Goal: Use online tool/utility: Utilize a website feature to perform a specific function

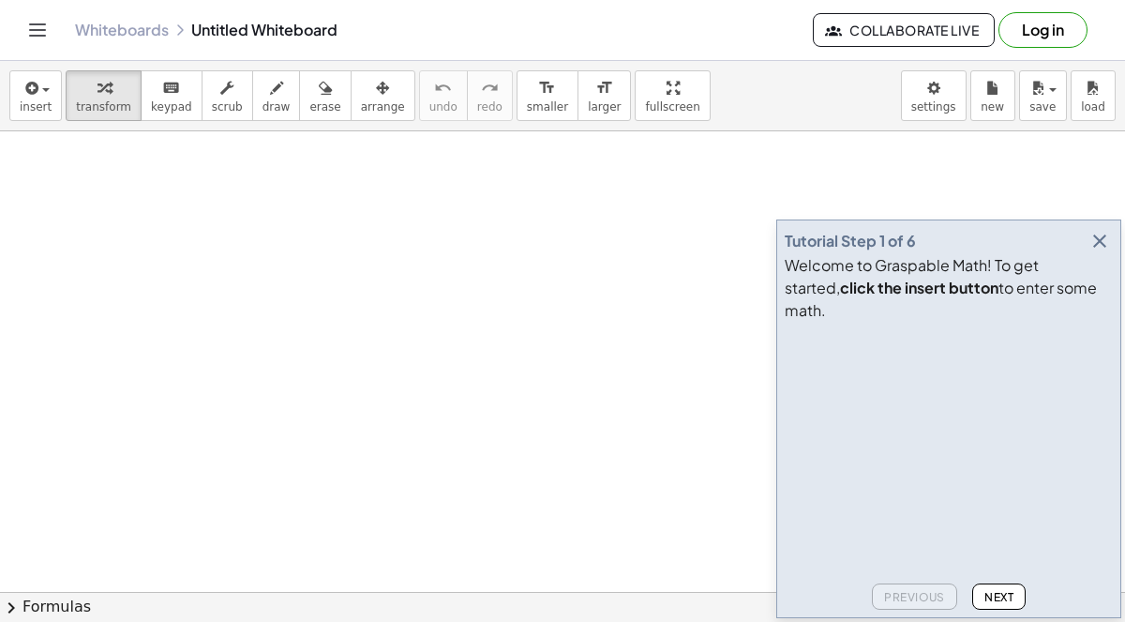
click at [1106, 252] on icon "button" at bounding box center [1099, 241] width 22 height 22
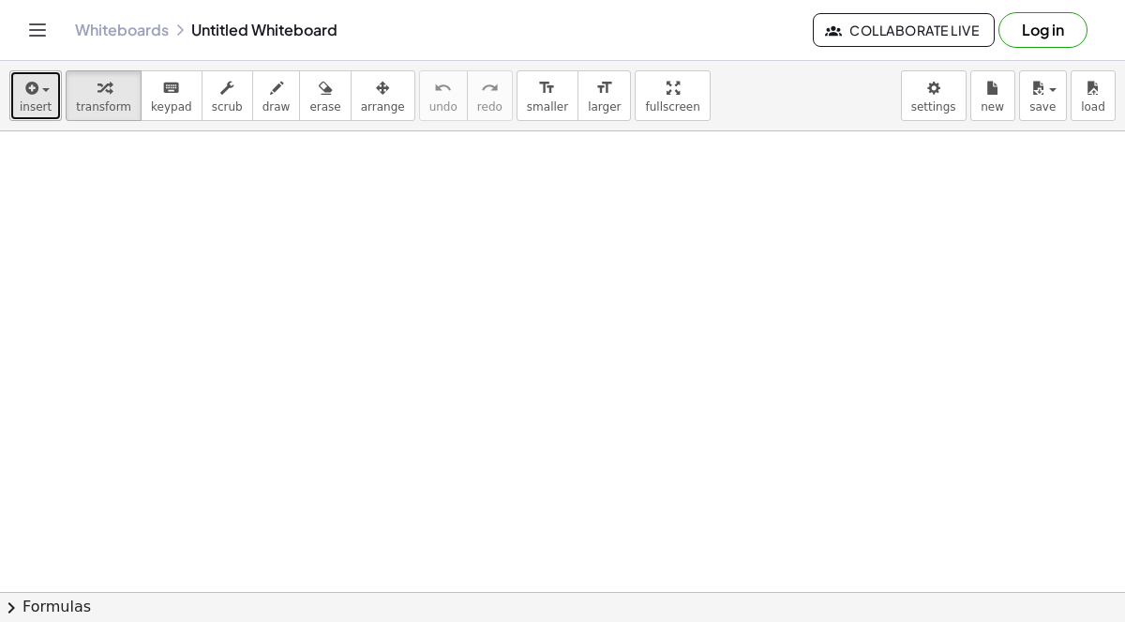
click at [25, 109] on span "insert" at bounding box center [36, 106] width 32 height 13
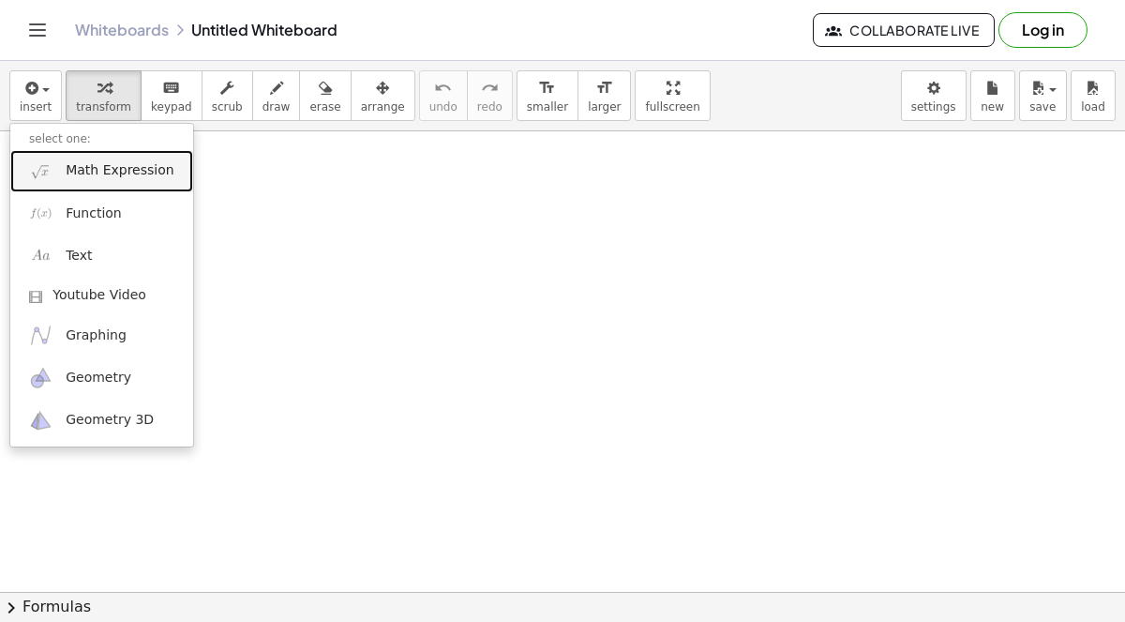
click at [80, 172] on span "Math Expression" at bounding box center [120, 170] width 108 height 19
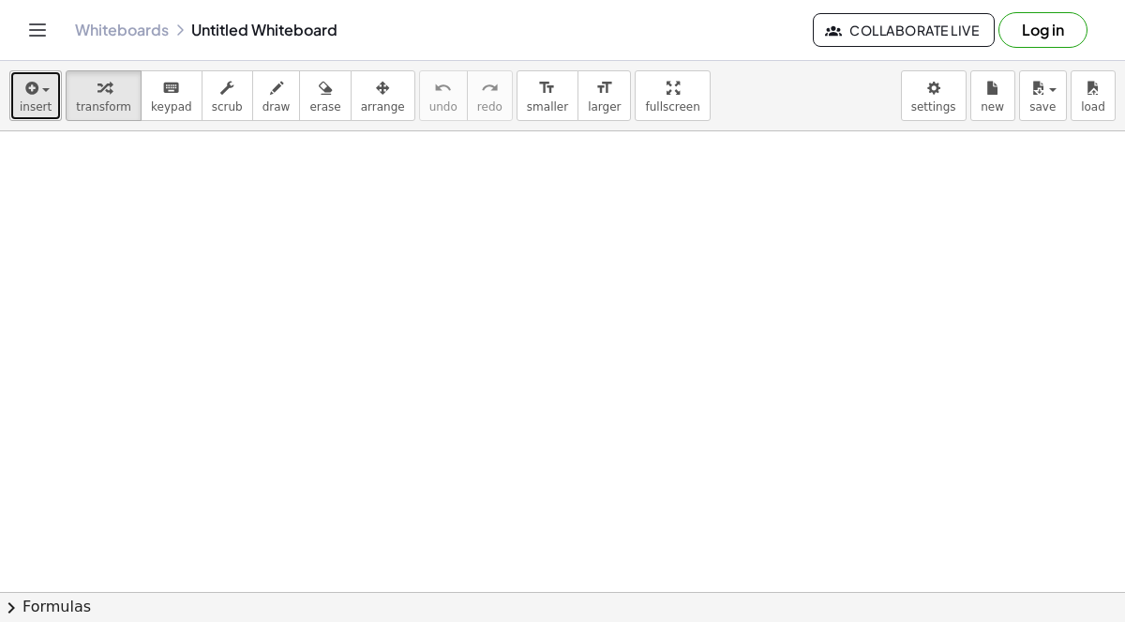
click at [31, 100] on span "insert" at bounding box center [36, 106] width 32 height 13
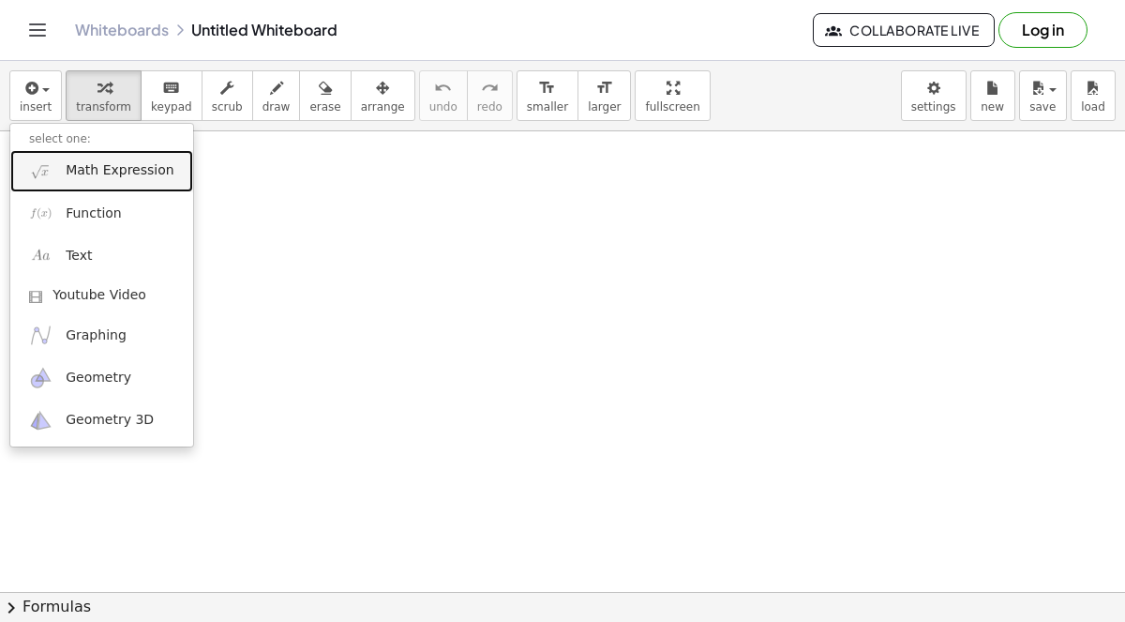
click at [85, 173] on span "Math Expression" at bounding box center [120, 170] width 108 height 19
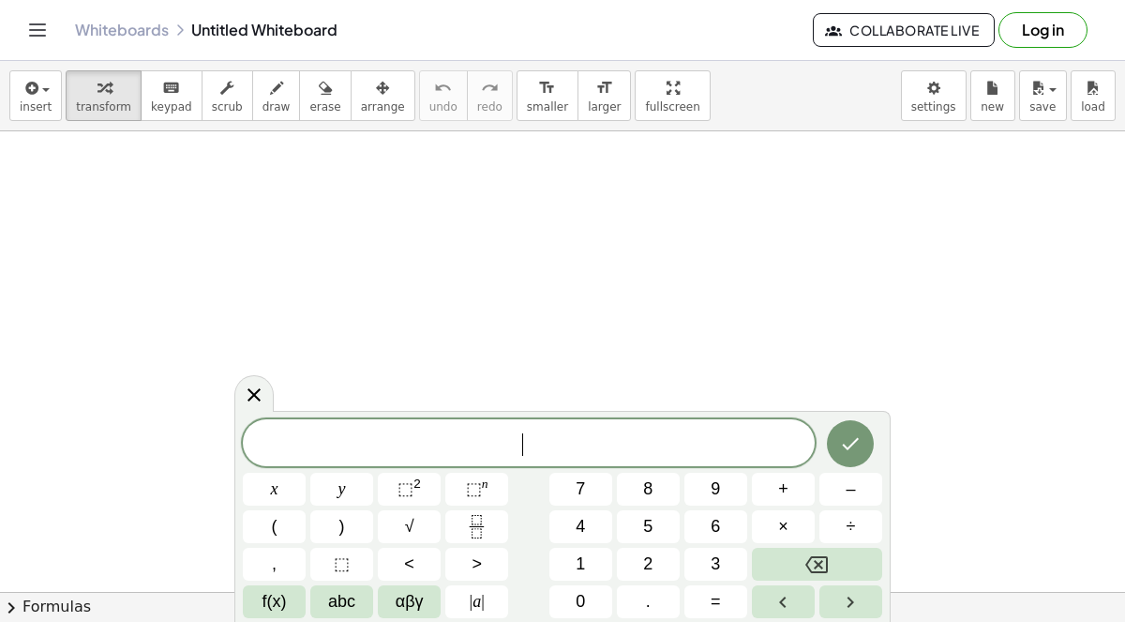
drag, startPoint x: 389, startPoint y: 439, endPoint x: 362, endPoint y: 426, distance: 30.2
click at [361, 426] on div "​" at bounding box center [529, 442] width 572 height 47
click at [843, 444] on icon "Done" at bounding box center [851, 444] width 17 height 12
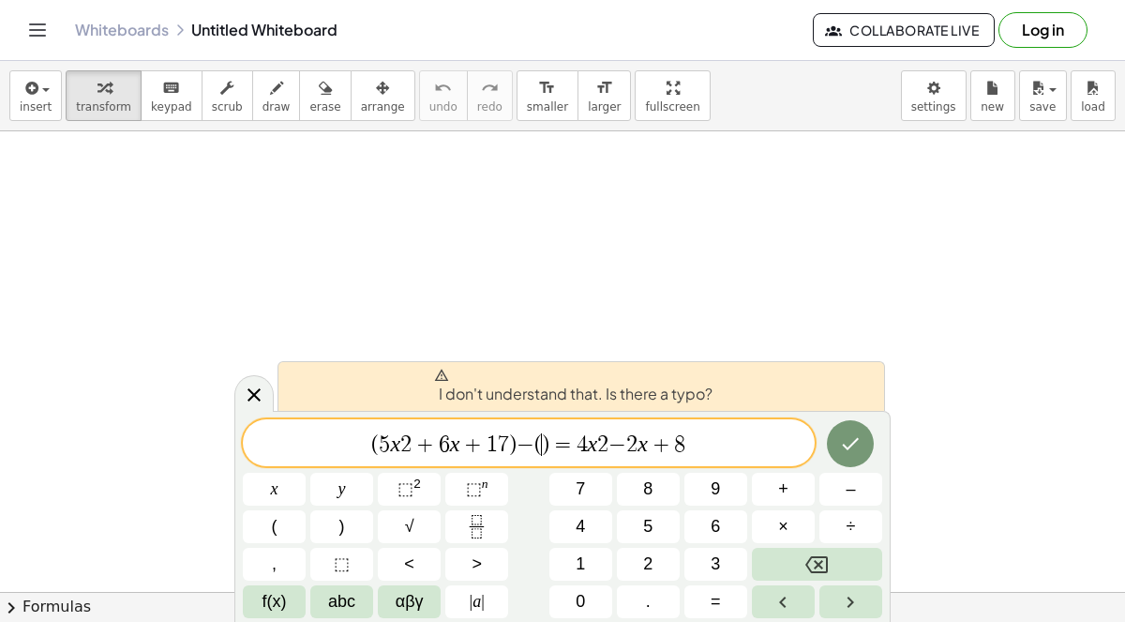
click at [544, 440] on span ")" at bounding box center [545, 444] width 7 height 22
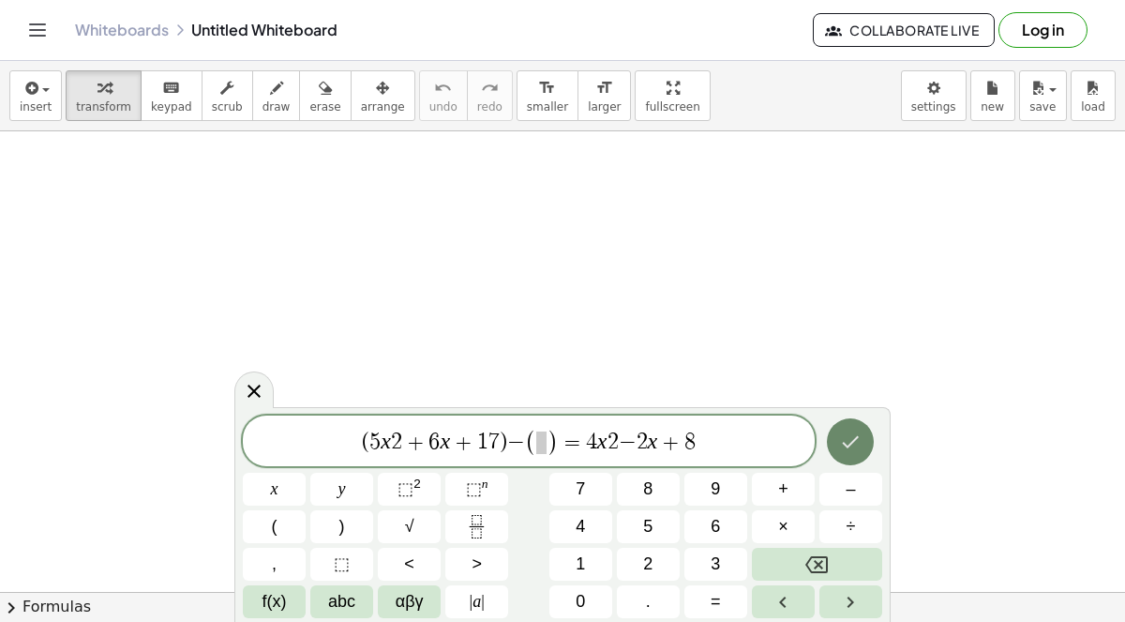
click at [853, 442] on icon "Done" at bounding box center [851, 442] width 17 height 12
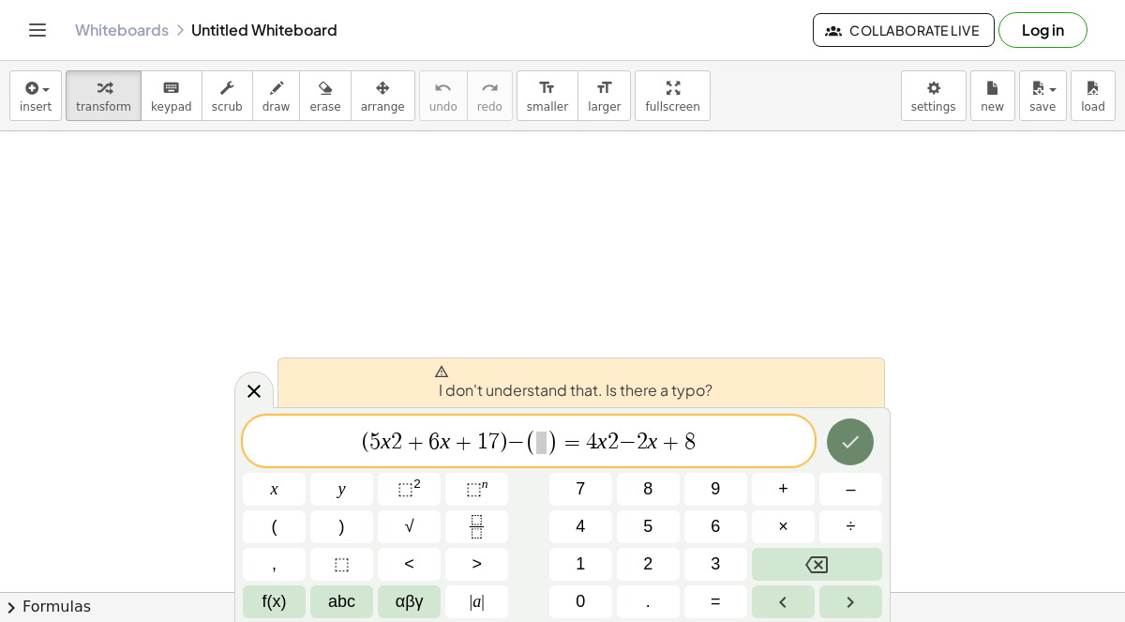
click at [855, 441] on icon "Done" at bounding box center [850, 441] width 22 height 22
click at [855, 441] on icon "Done" at bounding box center [851, 442] width 17 height 12
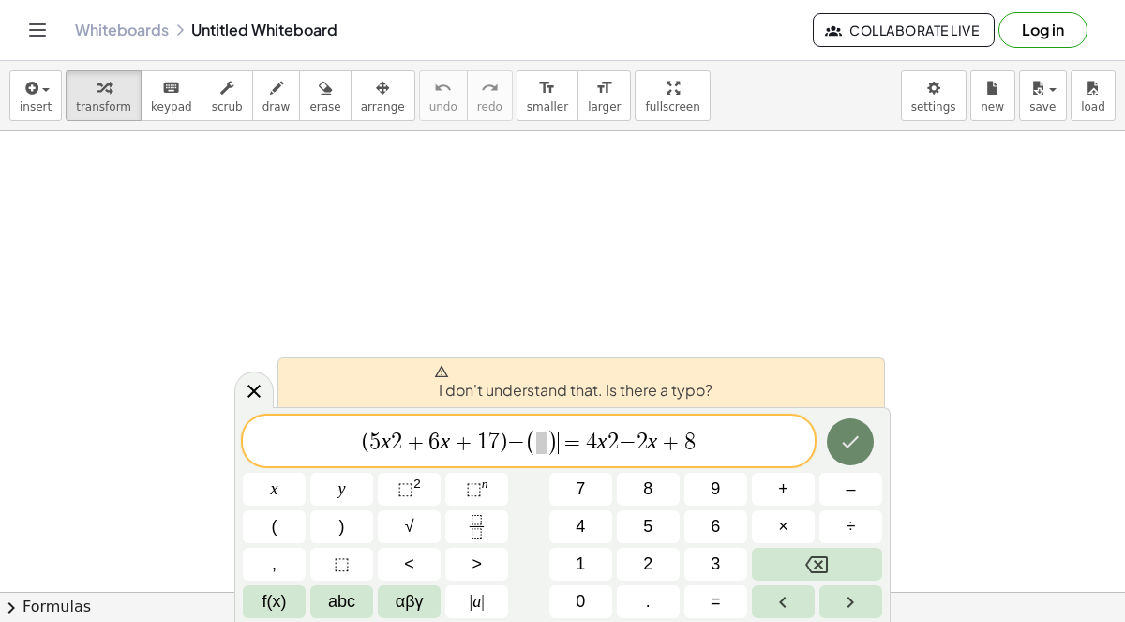
click at [855, 441] on icon "Done" at bounding box center [851, 442] width 17 height 12
click at [853, 436] on icon "Done" at bounding box center [850, 441] width 22 height 22
click at [547, 437] on span ")" at bounding box center [553, 441] width 12 height 27
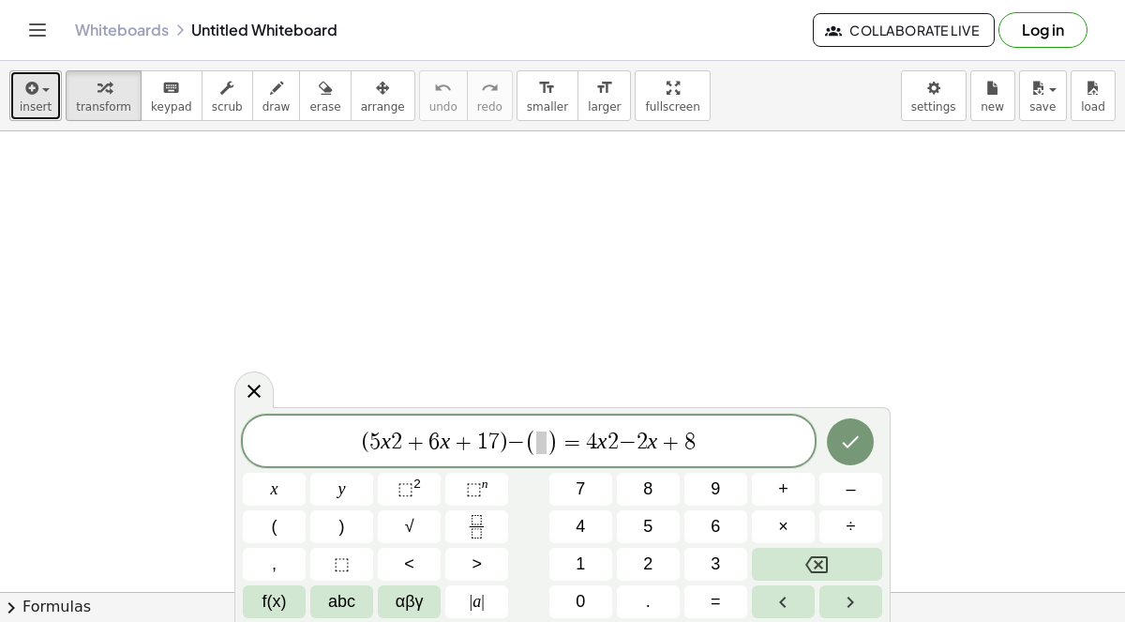
click at [37, 97] on button "insert" at bounding box center [35, 95] width 52 height 51
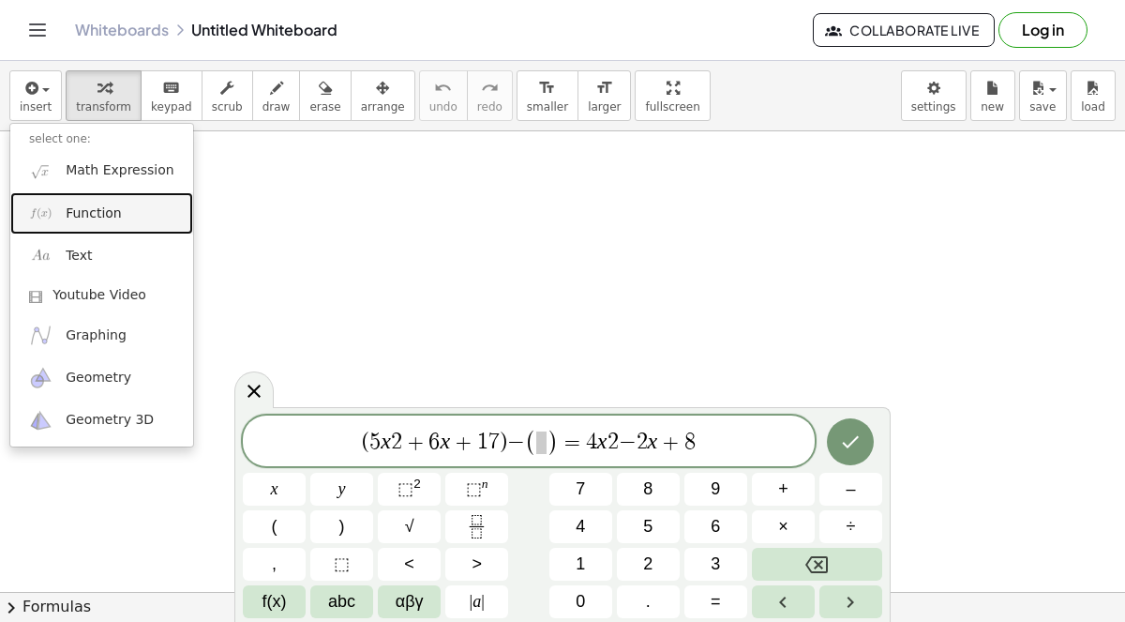
click at [146, 204] on link "Function" at bounding box center [101, 213] width 183 height 42
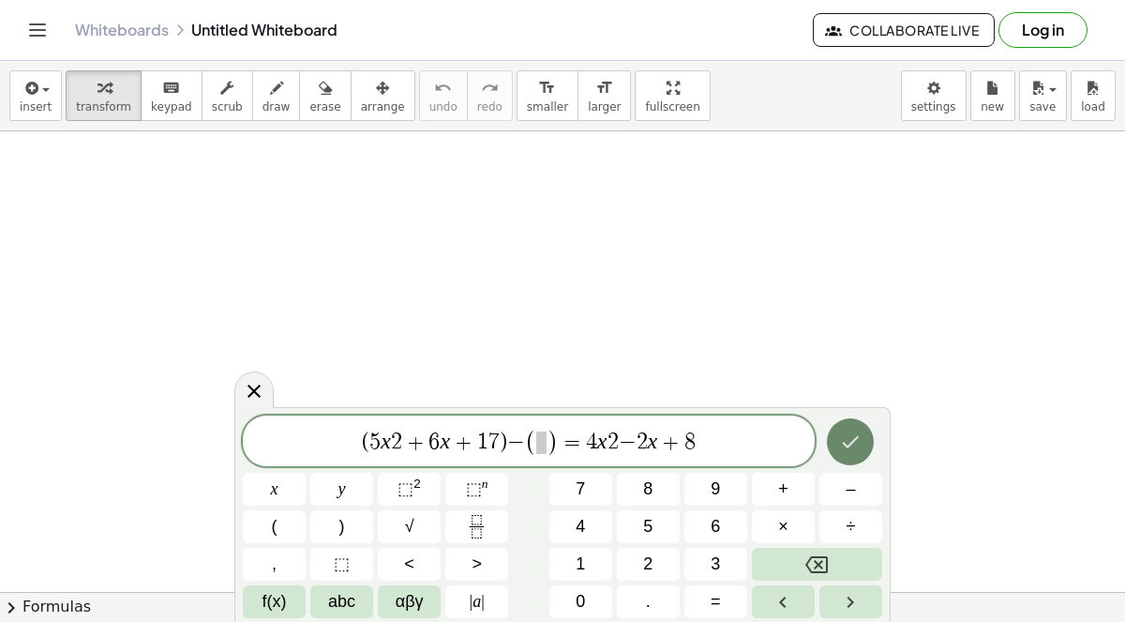
click at [855, 442] on icon "Done" at bounding box center [850, 441] width 22 height 22
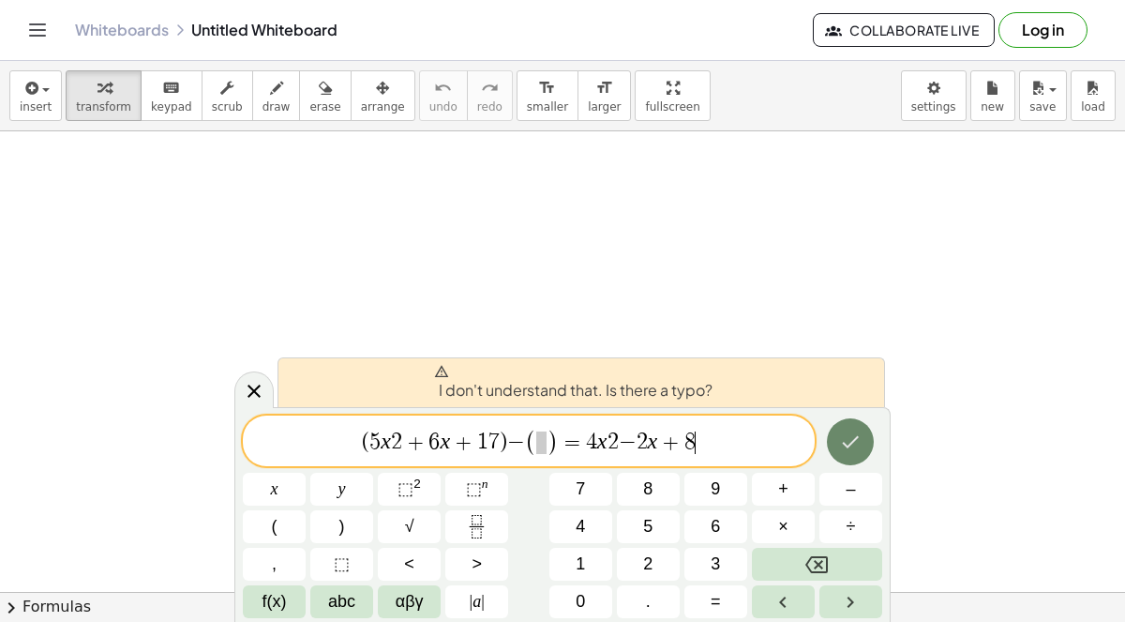
click at [847, 437] on icon "Done" at bounding box center [850, 441] width 22 height 22
click at [848, 437] on icon "Done" at bounding box center [850, 441] width 22 height 22
click at [847, 437] on icon "Done" at bounding box center [850, 441] width 22 height 22
click at [846, 437] on icon "Done" at bounding box center [850, 441] width 22 height 22
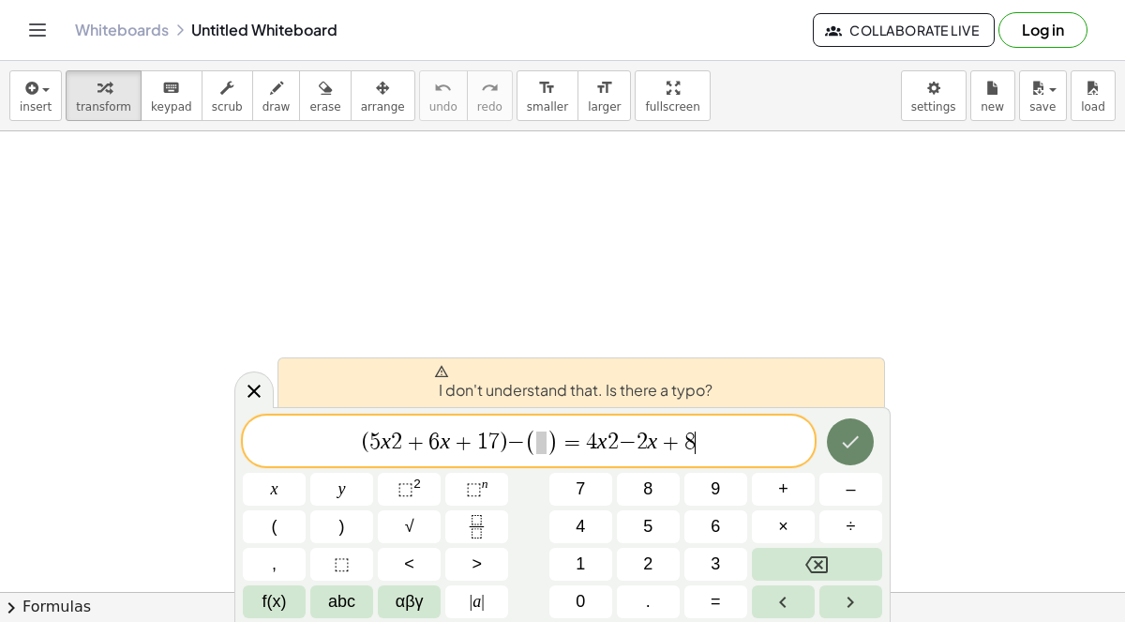
click at [846, 436] on icon "Done" at bounding box center [850, 441] width 22 height 22
click at [457, 407] on div "I don't understand that. Is there a typo? ( 5 x 2 + 6 x + 1 7 ) − ( ) = 4 x 2 −…" at bounding box center [562, 514] width 656 height 215
click at [44, 79] on div "button" at bounding box center [36, 87] width 32 height 22
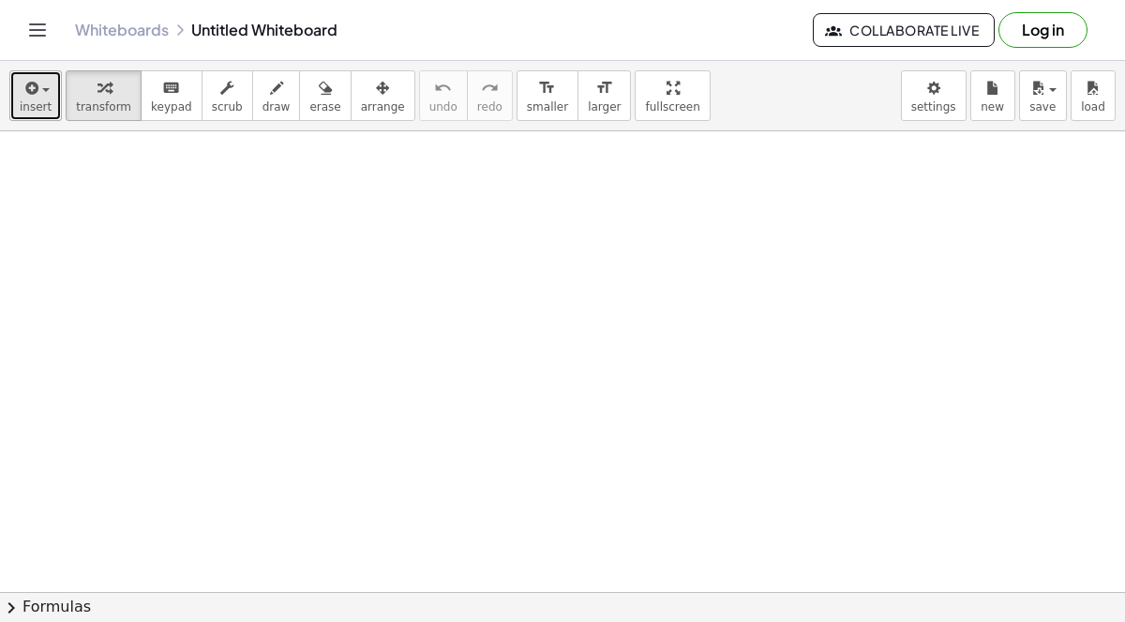
click at [12, 79] on button "insert" at bounding box center [35, 95] width 52 height 51
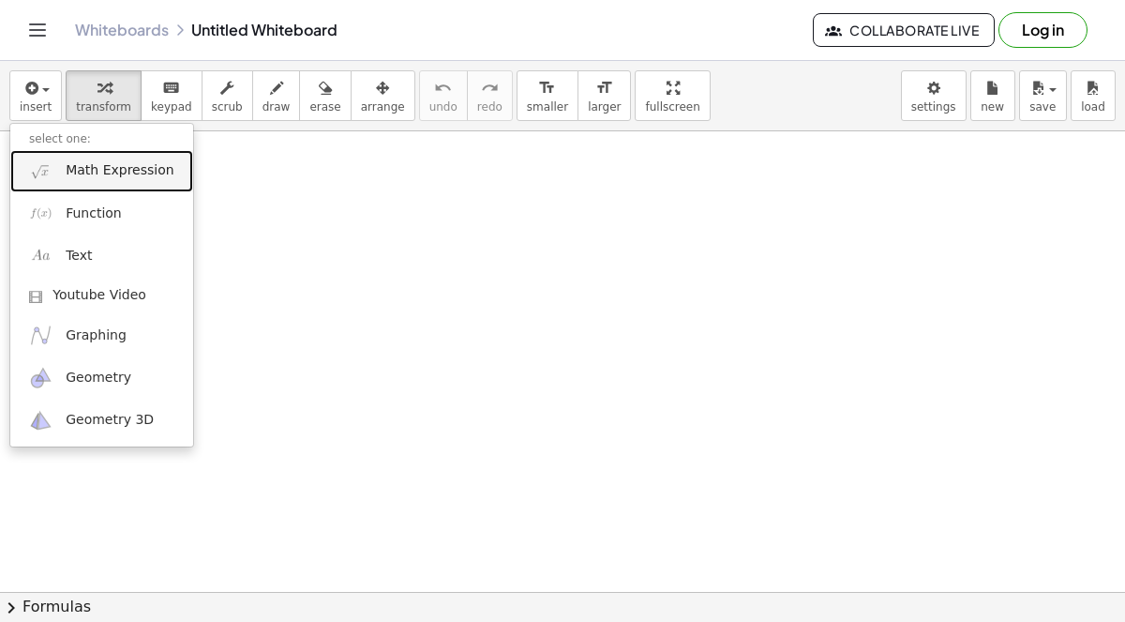
click at [56, 172] on link "Math Expression" at bounding box center [101, 171] width 183 height 42
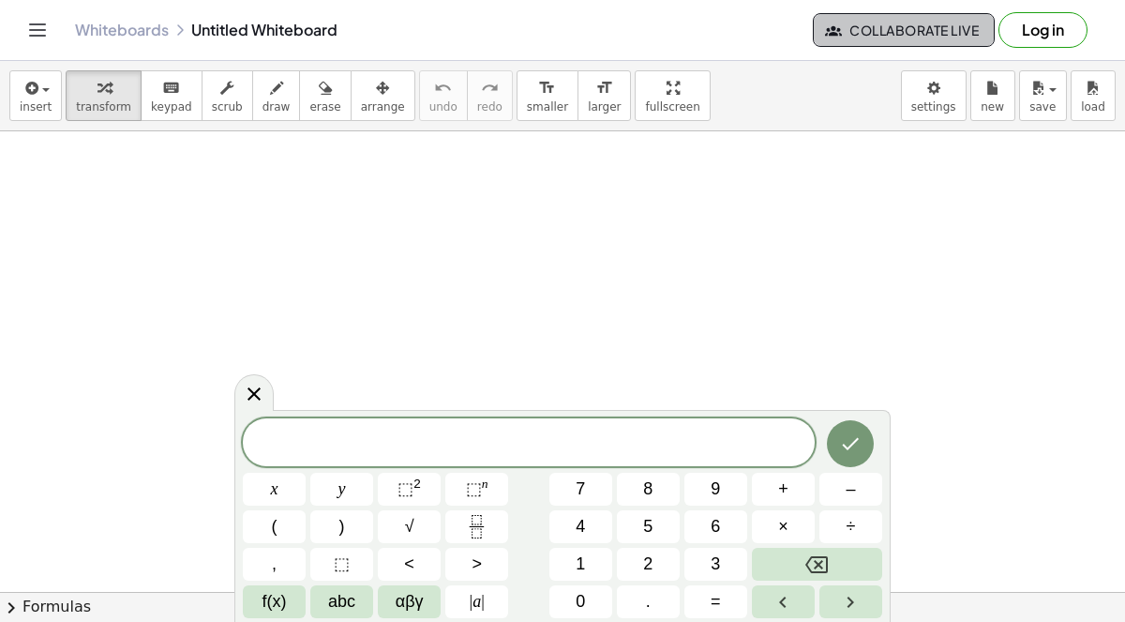
click at [863, 27] on span "Collaborate Live" at bounding box center [904, 30] width 150 height 17
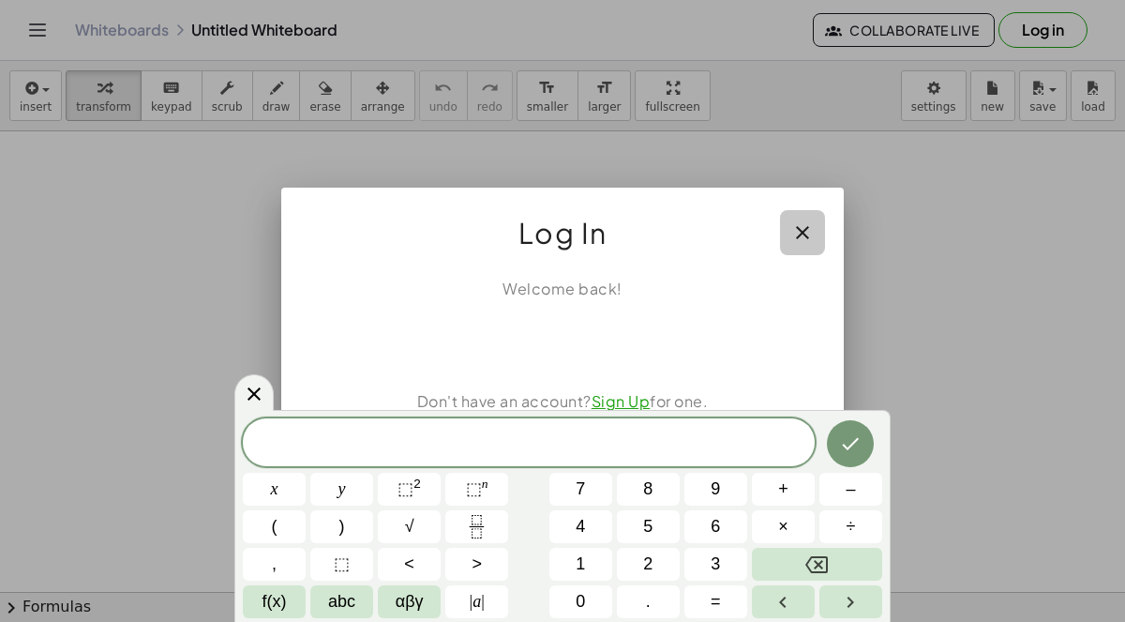
click at [811, 232] on icon "button" at bounding box center [802, 232] width 22 height 22
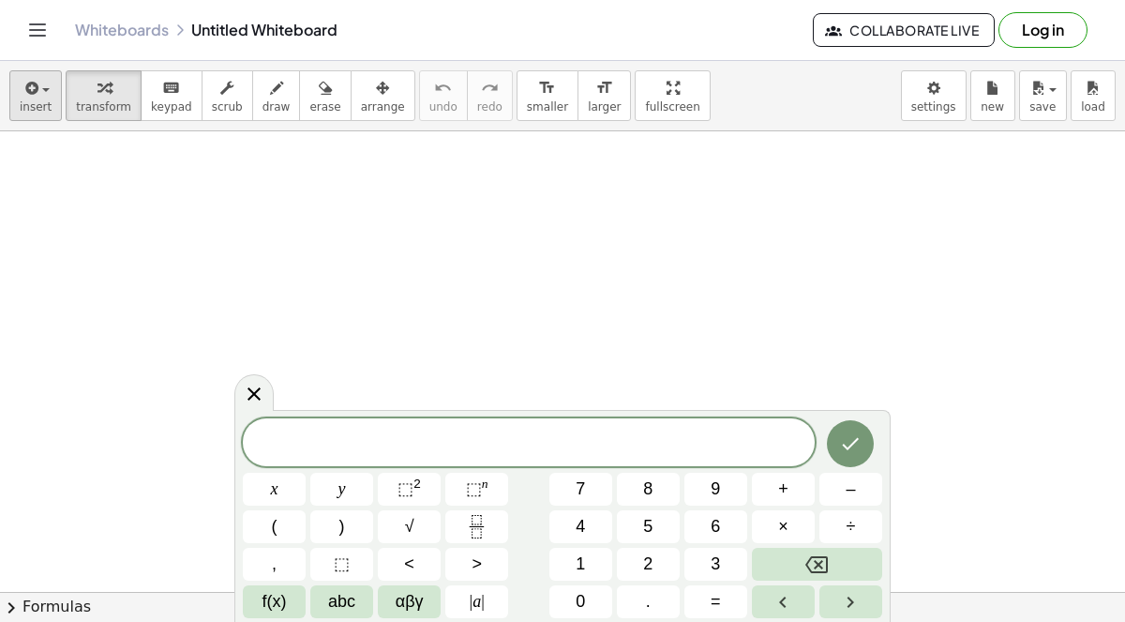
click at [34, 120] on div "insert select one: Math Expression Function Text Youtube Video Graphing Geometr…" at bounding box center [562, 96] width 1125 height 70
click at [40, 116] on button "insert" at bounding box center [35, 95] width 52 height 51
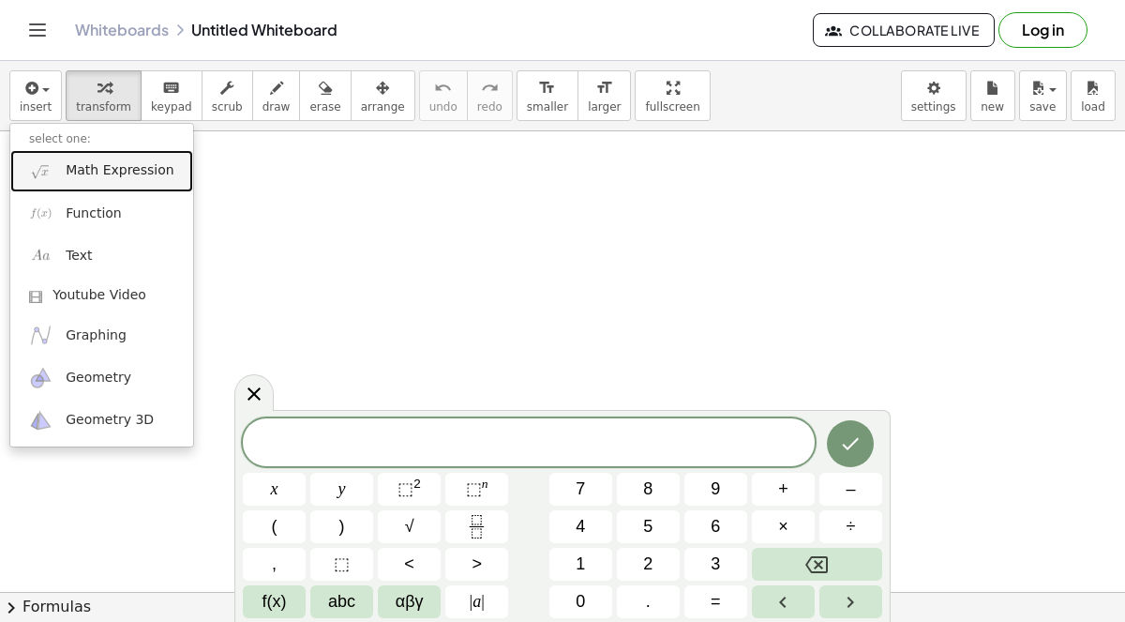
click at [144, 181] on link "Math Expression" at bounding box center [101, 171] width 183 height 42
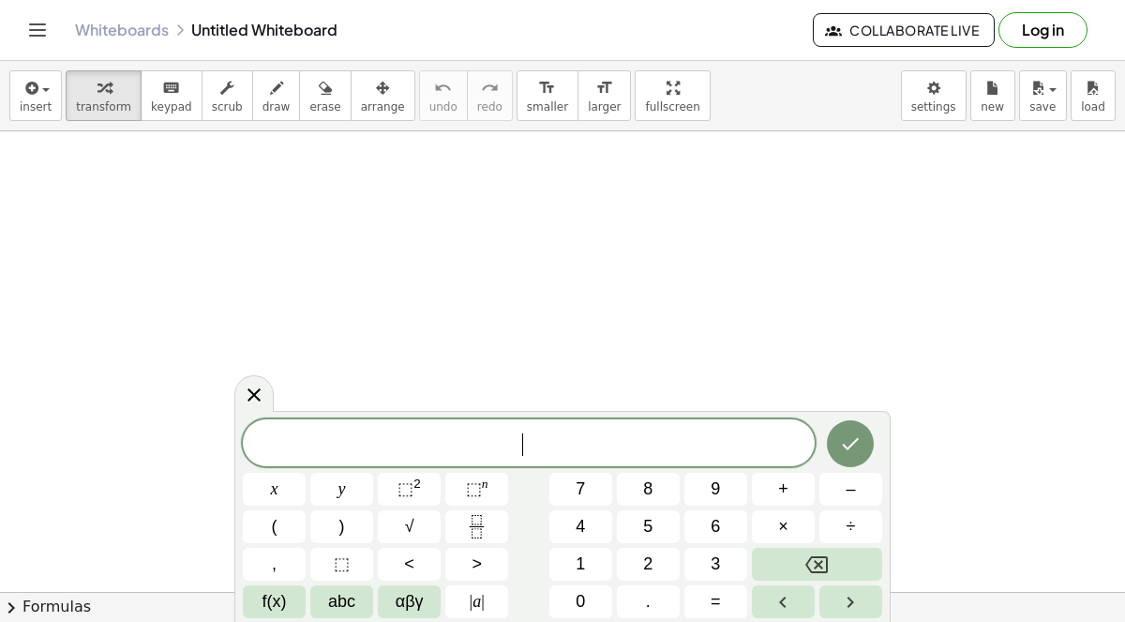
drag, startPoint x: 482, startPoint y: 441, endPoint x: 362, endPoint y: 433, distance: 120.2
click at [362, 433] on span "​" at bounding box center [529, 444] width 572 height 26
click at [412, 446] on span "+" at bounding box center [425, 444] width 27 height 22
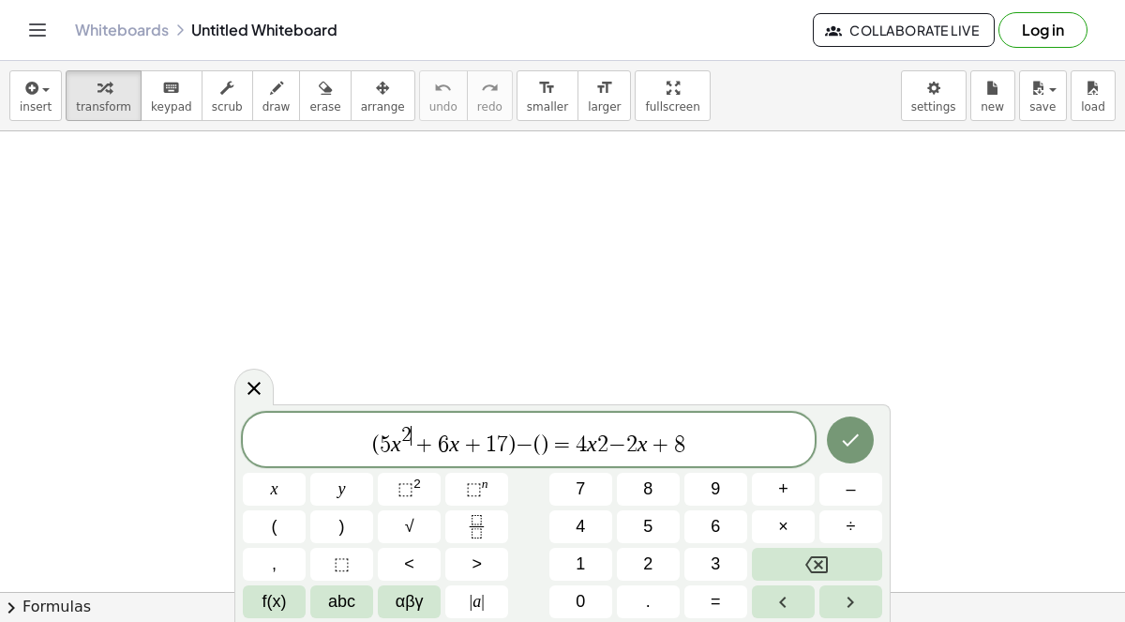
click at [612, 445] on span "−" at bounding box center [617, 444] width 18 height 22
click at [846, 444] on icon "Done" at bounding box center [850, 439] width 22 height 22
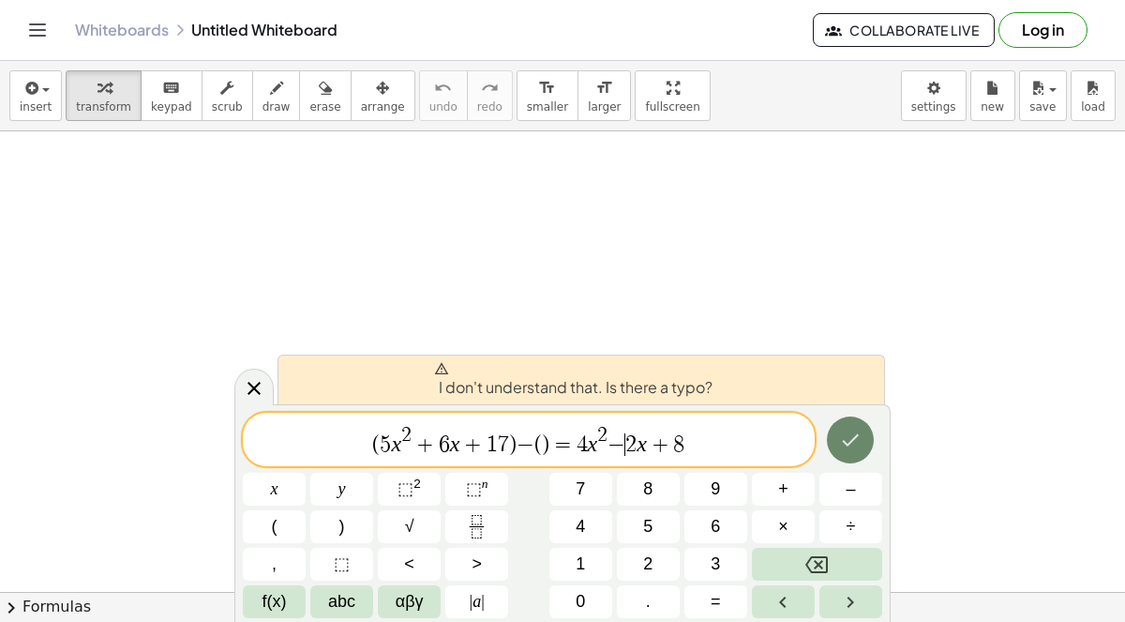
click at [838, 440] on button "Done" at bounding box center [850, 439] width 47 height 47
click at [838, 439] on button "Done" at bounding box center [850, 439] width 47 height 47
click at [835, 439] on button "Done" at bounding box center [850, 439] width 47 height 47
click at [831, 433] on button "Done" at bounding box center [850, 439] width 47 height 47
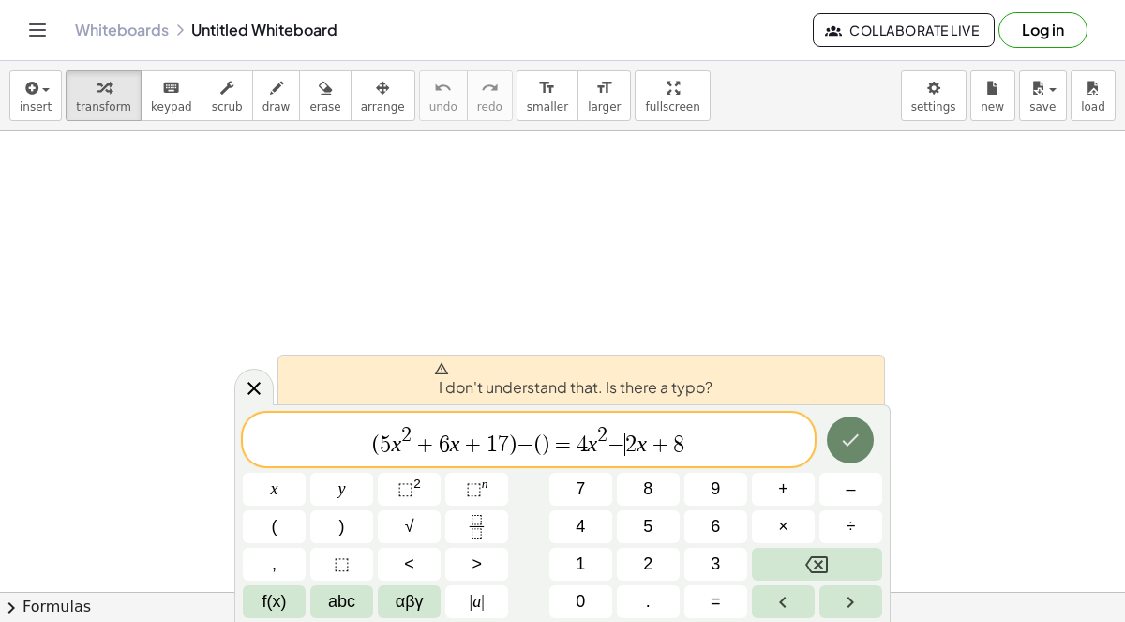
click at [831, 433] on button "Done" at bounding box center [850, 439] width 47 height 47
click at [829, 434] on button "Done" at bounding box center [850, 439] width 47 height 47
click at [306, 472] on div at bounding box center [274, 488] width 63 height 33
click at [845, 428] on icon "Done" at bounding box center [850, 439] width 22 height 22
click at [848, 427] on button "Done" at bounding box center [850, 439] width 47 height 47
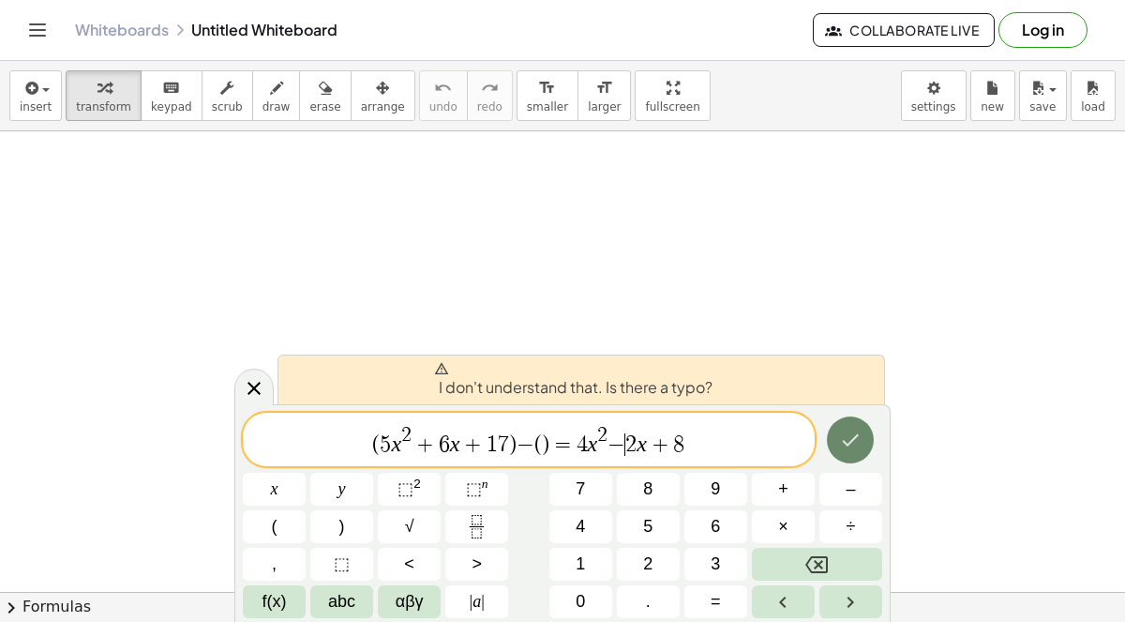
click at [848, 427] on button "Done" at bounding box center [850, 439] width 47 height 47
click at [848, 426] on button "Done" at bounding box center [850, 439] width 47 height 47
click at [846, 427] on button "Done" at bounding box center [850, 439] width 47 height 47
click at [845, 427] on button "Done" at bounding box center [850, 439] width 47 height 47
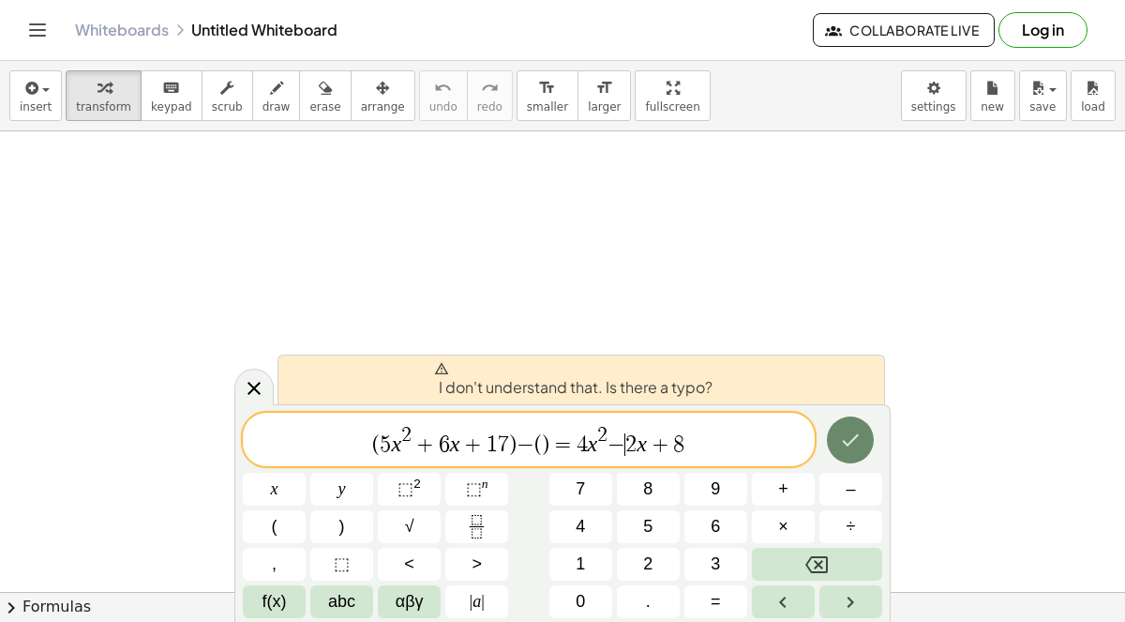
click at [843, 427] on button "Done" at bounding box center [850, 439] width 47 height 47
click at [842, 427] on button "Done" at bounding box center [850, 439] width 47 height 47
click at [842, 426] on button "Done" at bounding box center [850, 439] width 47 height 47
click at [306, 472] on div at bounding box center [274, 488] width 63 height 33
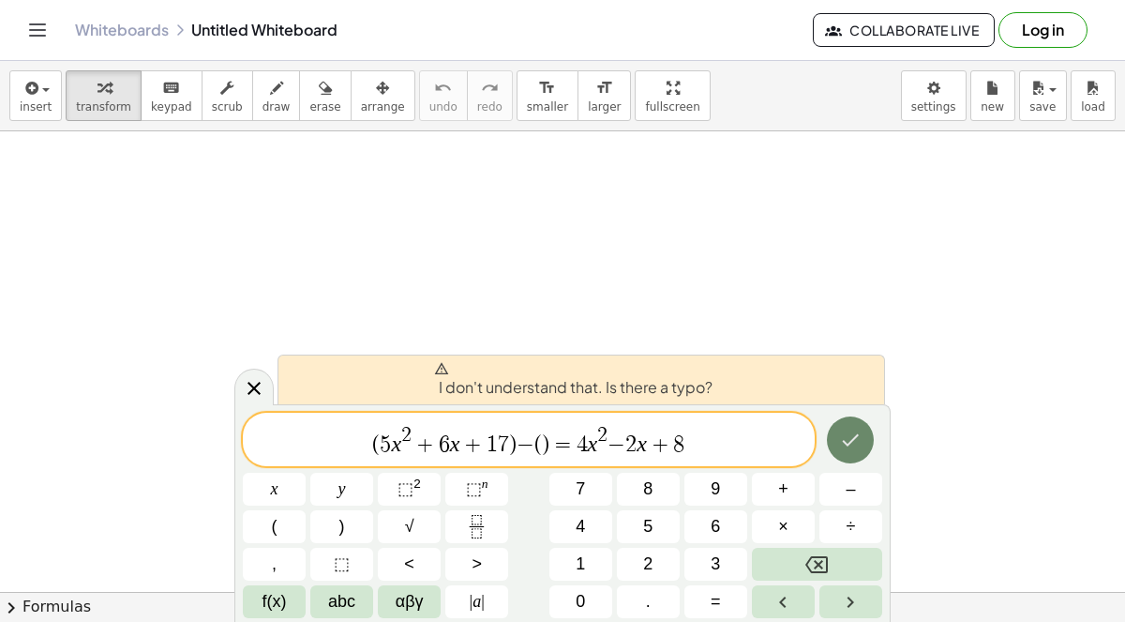
click at [863, 430] on button "Done" at bounding box center [850, 439] width 47 height 47
click at [861, 430] on button "Done" at bounding box center [850, 439] width 47 height 47
click at [740, 457] on span "( 5 x 2 + 6 x + 1 7 ) − ( ​ ) = 4 x 2 − ​ 2 x + 8" at bounding box center [529, 441] width 572 height 34
